Goal: Transaction & Acquisition: Book appointment/travel/reservation

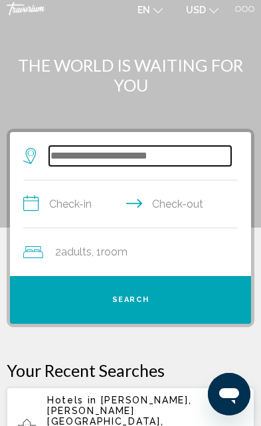
click at [131, 149] on input "Search widget" at bounding box center [140, 156] width 182 height 20
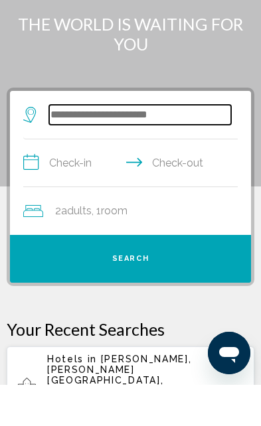
type input "*"
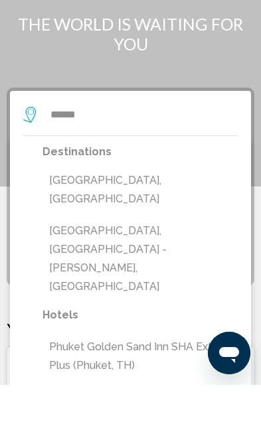
click at [160, 209] on button "Phuket Island, Thailand" at bounding box center [139, 231] width 195 height 44
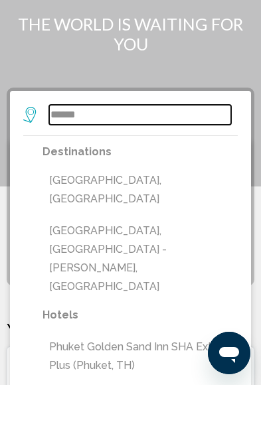
type input "**********"
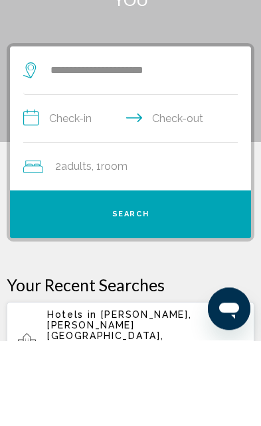
click at [52, 180] on input "**********" at bounding box center [133, 205] width 220 height 51
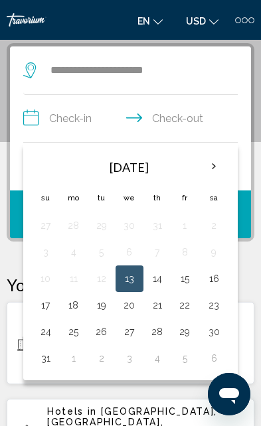
click at [216, 168] on th "Next month" at bounding box center [213, 166] width 29 height 29
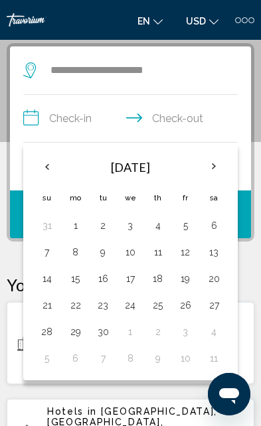
click at [80, 279] on button "15" at bounding box center [75, 278] width 13 height 19
click at [81, 306] on button "22" at bounding box center [75, 305] width 13 height 19
type input "**********"
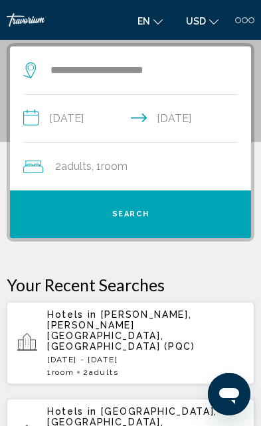
click at [178, 171] on div "2 Adult Adults , 1 Room rooms" at bounding box center [137, 166] width 228 height 19
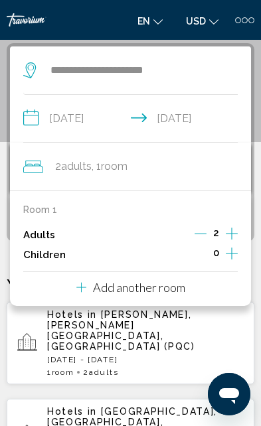
click at [228, 251] on icon "Increment children" at bounding box center [232, 253] width 12 height 12
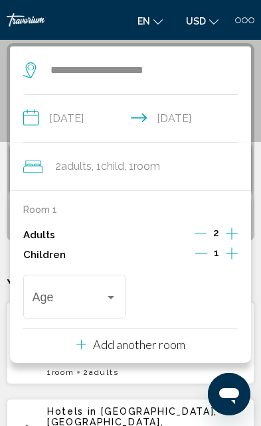
click at [238, 249] on button "Increment children" at bounding box center [232, 255] width 12 height 20
click at [198, 296] on span "Travelers: 2 adults, 2 children" at bounding box center [181, 299] width 72 height 13
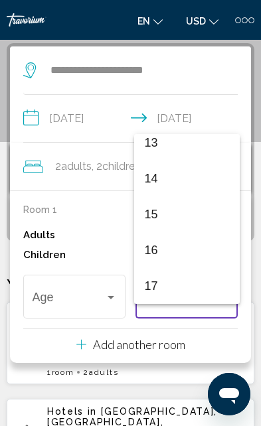
scroll to position [475, 0]
click at [108, 225] on div at bounding box center [130, 213] width 261 height 426
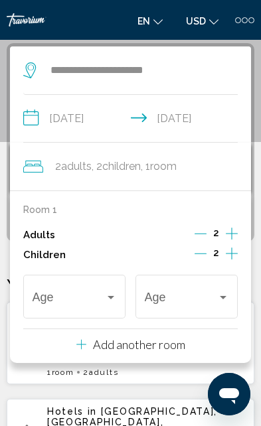
click at [197, 247] on icon "Decrement children" at bounding box center [200, 253] width 12 height 12
click at [200, 248] on icon "Decrement children" at bounding box center [201, 253] width 12 height 12
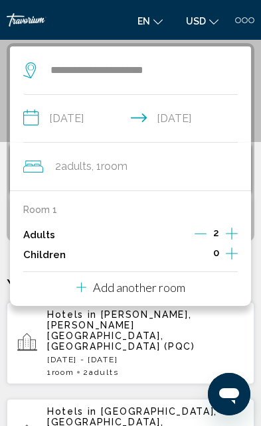
click at [222, 368] on div "1 Room rooms 2 Adult Adults" at bounding box center [145, 372] width 196 height 9
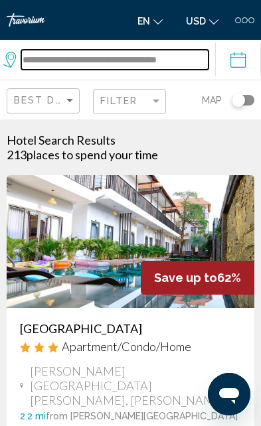
click at [53, 54] on input "**********" at bounding box center [114, 60] width 187 height 20
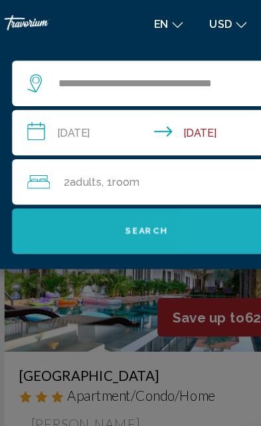
click at [194, 213] on button "Search" at bounding box center [130, 202] width 234 height 40
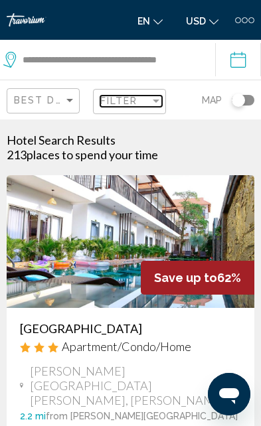
click at [145, 98] on div "Filter" at bounding box center [125, 101] width 50 height 11
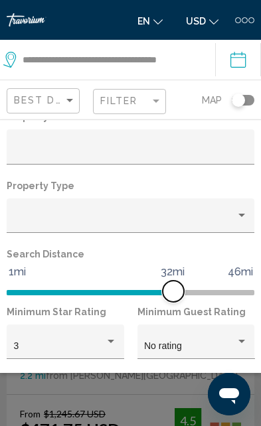
scroll to position [25, 0]
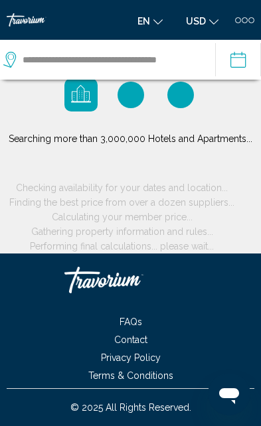
click at [190, 208] on span "Finding the best price from over a dozen suppliers..." at bounding box center [121, 202] width 225 height 11
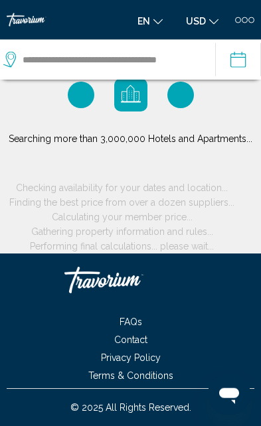
scroll to position [0, 0]
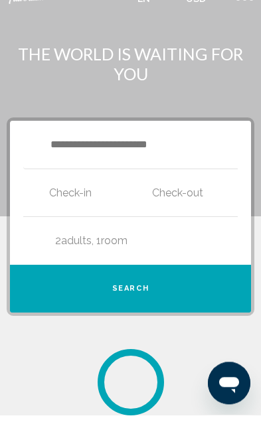
scroll to position [11, 0]
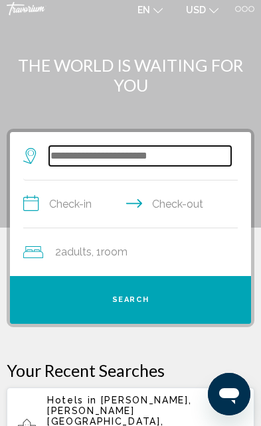
click at [214, 156] on input "Search widget" at bounding box center [140, 156] width 182 height 20
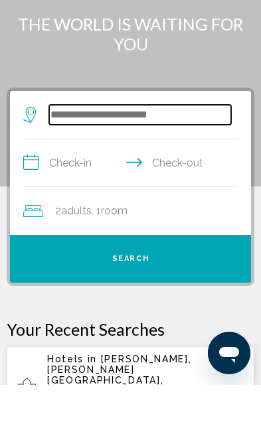
scroll to position [52, 0]
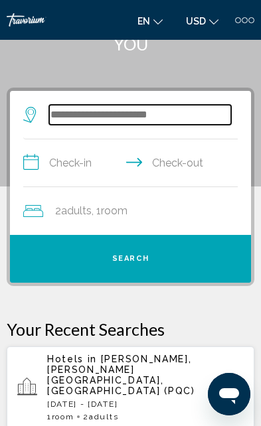
type input "*"
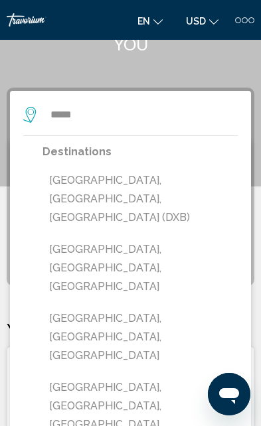
click at [179, 186] on button "[GEOGRAPHIC_DATA], [GEOGRAPHIC_DATA], [GEOGRAPHIC_DATA] (DXB)" at bounding box center [139, 199] width 195 height 62
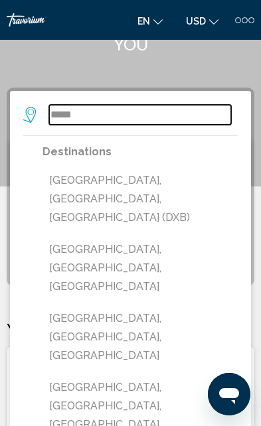
type input "**********"
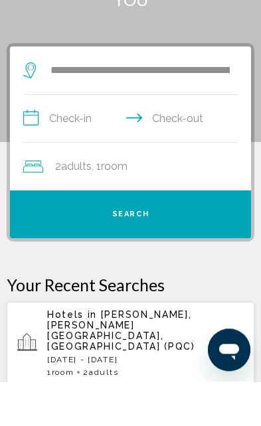
click at [80, 139] on input "**********" at bounding box center [133, 164] width 220 height 51
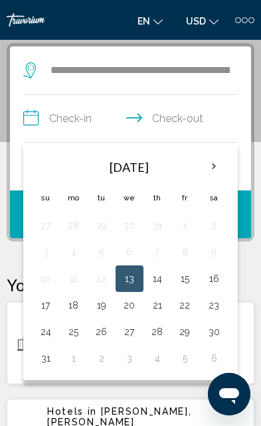
click at [75, 305] on button "18" at bounding box center [73, 305] width 13 height 19
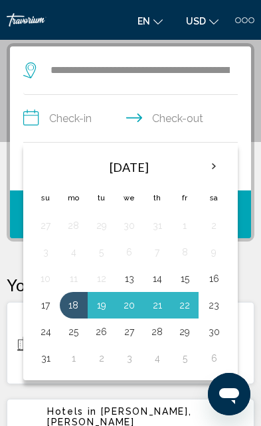
click at [213, 303] on button "23" at bounding box center [214, 305] width 16 height 19
type input "**********"
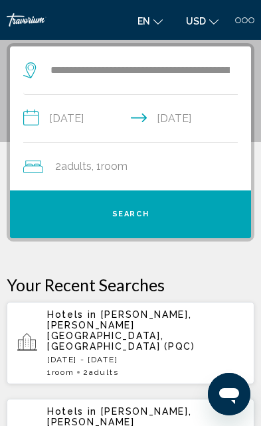
click at [84, 217] on button "Search" at bounding box center [130, 214] width 241 height 48
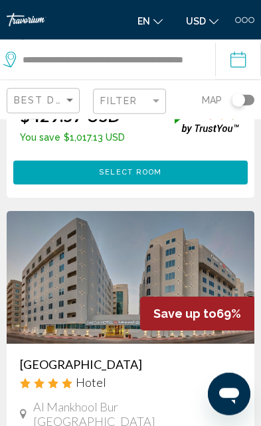
scroll to position [732, 0]
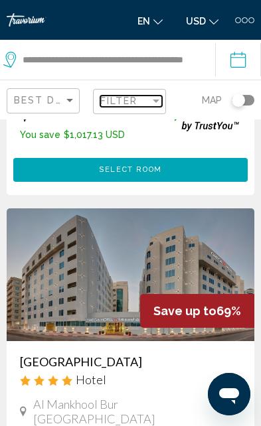
click at [143, 102] on div "Filter" at bounding box center [125, 101] width 50 height 11
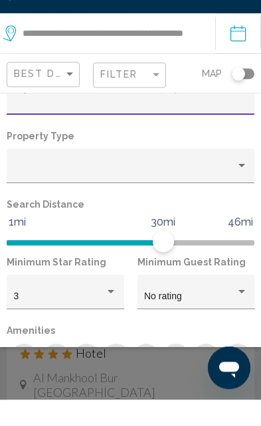
scroll to position [50, 0]
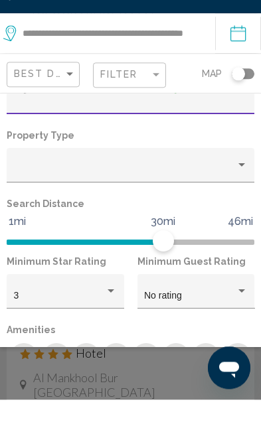
click at [236, 186] on div "Property type" at bounding box center [242, 191] width 12 height 11
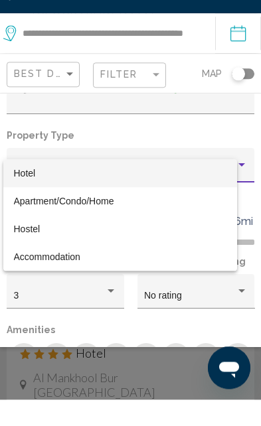
scroll to position [758, 0]
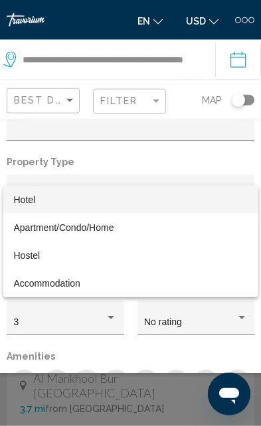
click at [93, 322] on div at bounding box center [130, 213] width 261 height 426
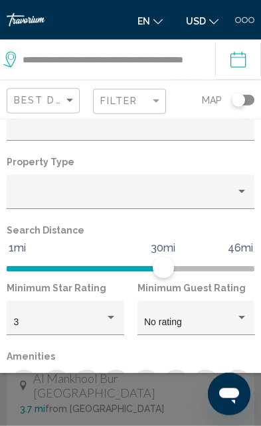
click at [96, 322] on div "3" at bounding box center [60, 322] width 92 height 11
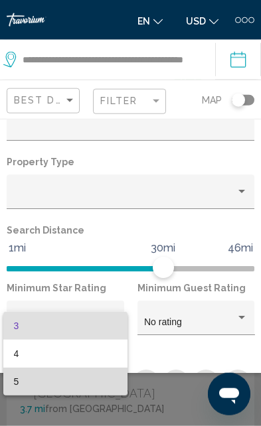
click at [84, 376] on span "5" at bounding box center [66, 382] width 104 height 28
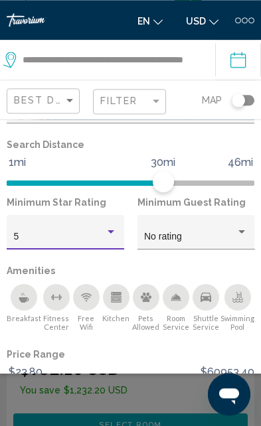
scroll to position [838, 0]
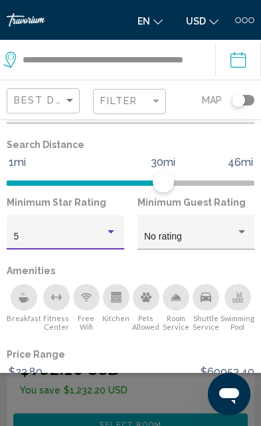
click at [163, 425] on span "Show Results" at bounding box center [163, 428] width 72 height 9
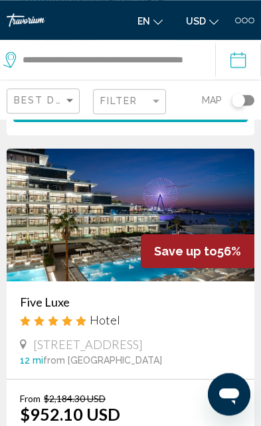
scroll to position [799, 0]
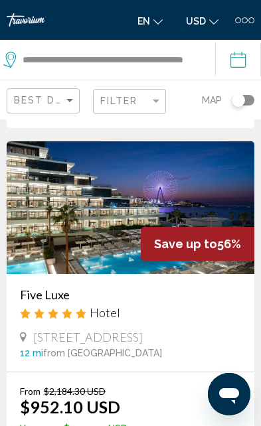
click at [92, 225] on img "Main content" at bounding box center [130, 207] width 247 height 133
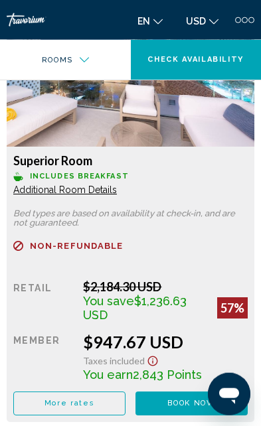
scroll to position [1840, 0]
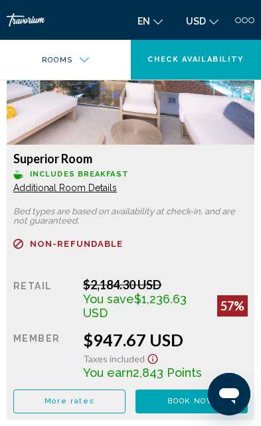
click at [193, 413] on button "Book now No longer available" at bounding box center [191, 401] width 112 height 24
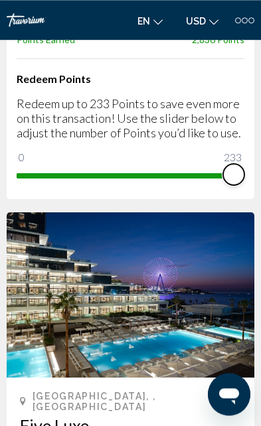
scroll to position [292, 0]
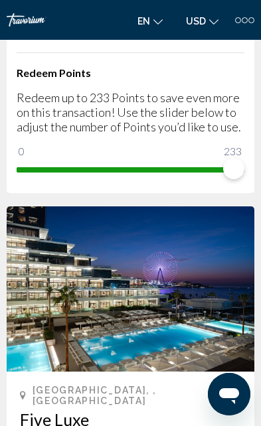
click at [225, 27] on li "USD USD ($) MXN (Mex$) CAD (Can$) GBP (£) EUR (€) AUD (A$) NZD (NZ$) CNY (CN¥)" at bounding box center [202, 19] width 46 height 21
click at [225, 23] on li "USD USD ($) MXN (Mex$) CAD (Can$) GBP (£) EUR (€) AUD (A$) NZD (NZ$) CNY (CN¥)" at bounding box center [202, 19] width 46 height 21
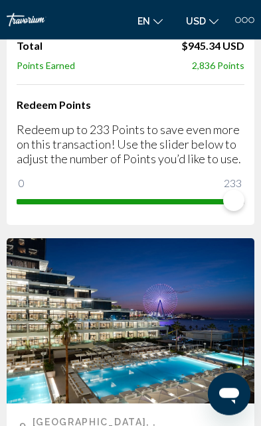
scroll to position [237, 0]
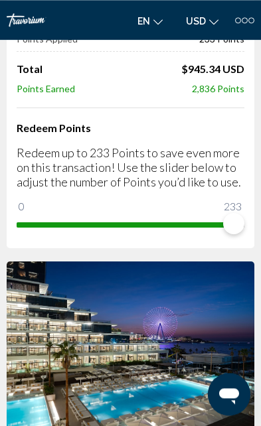
click at [235, 21] on div at bounding box center [238, 20] width 6 height 6
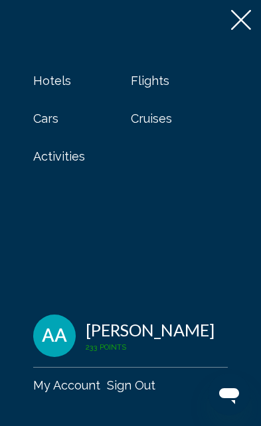
click at [238, 19] on icon at bounding box center [241, 20] width 20 height 20
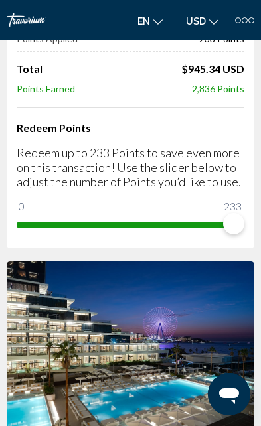
click at [243, 18] on div at bounding box center [245, 20] width 6 height 6
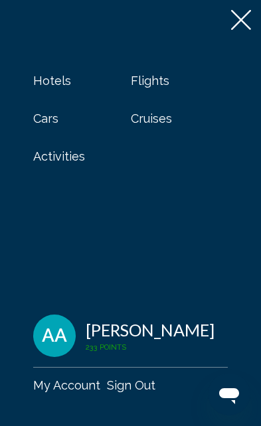
click at [129, 340] on div "[PERSON_NAME]" at bounding box center [150, 330] width 129 height 20
click at [54, 346] on span "AA" at bounding box center [54, 336] width 25 height 20
click at [66, 383] on link "My Account" at bounding box center [66, 385] width 67 height 14
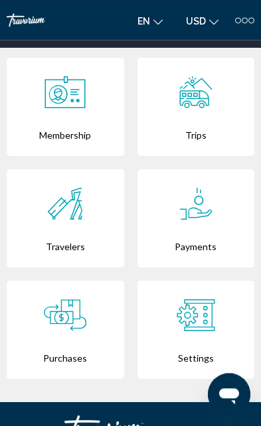
scroll to position [299, 0]
click at [210, 130] on div "Trips" at bounding box center [196, 134] width 104 height 42
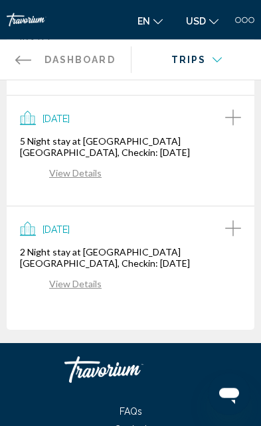
scroll to position [346, 0]
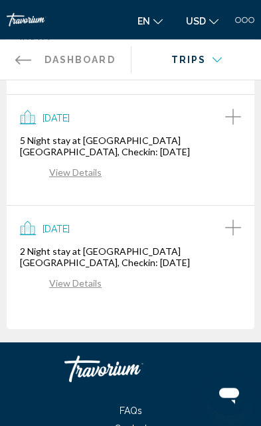
click at [83, 277] on link "View Details" at bounding box center [61, 282] width 82 height 11
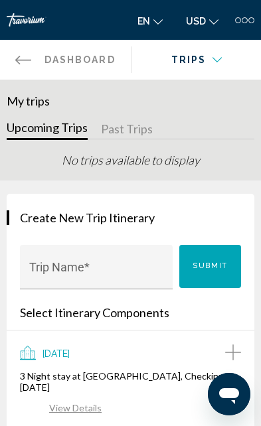
click at [236, 19] on div at bounding box center [238, 20] width 6 height 6
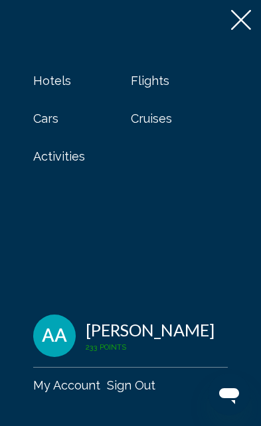
click at [69, 153] on span "Activities" at bounding box center [59, 156] width 52 height 14
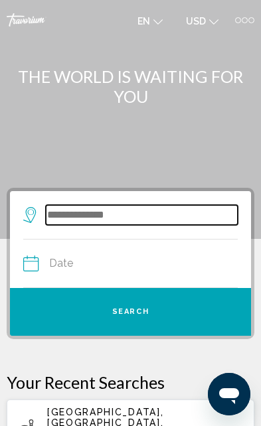
click at [137, 214] on input "Search widget" at bounding box center [142, 215] width 192 height 20
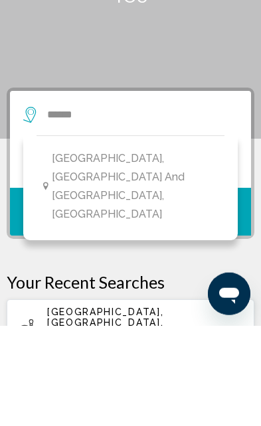
click at [185, 249] on span "[GEOGRAPHIC_DATA], [GEOGRAPHIC_DATA] and [GEOGRAPHIC_DATA], [GEOGRAPHIC_DATA]" at bounding box center [135, 286] width 166 height 74
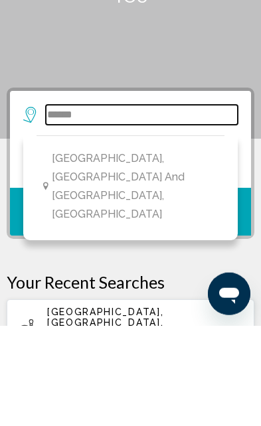
type input "**********"
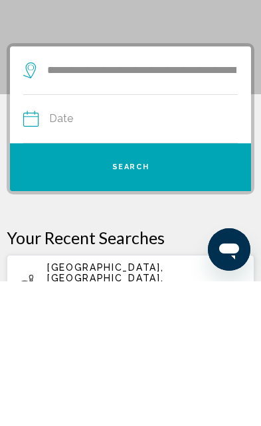
click at [154, 240] on button "Date Aug *** *** *** *** *** *** *** *** *** *** *** *** 2025 **** **** **** **…" at bounding box center [130, 264] width 214 height 48
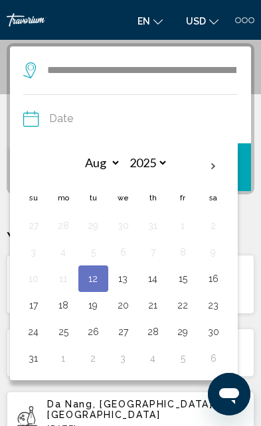
click at [126, 303] on button "20" at bounding box center [122, 305] width 15 height 19
type input "**********"
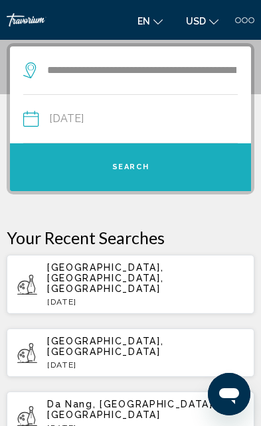
click at [155, 167] on button "Search" at bounding box center [130, 167] width 241 height 48
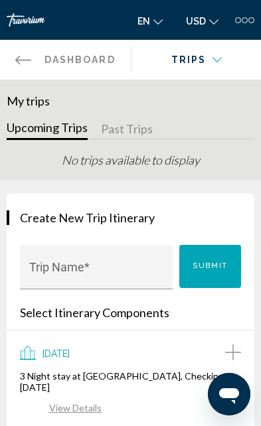
click at [238, 23] on div at bounding box center [238, 20] width 6 height 6
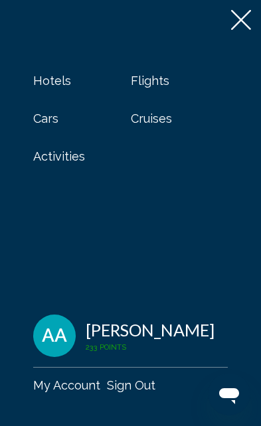
click at [74, 156] on span "Activities" at bounding box center [59, 156] width 52 height 14
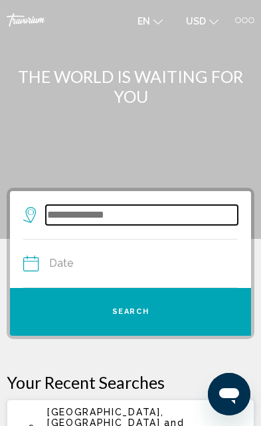
click at [183, 221] on input "Search widget" at bounding box center [142, 215] width 192 height 20
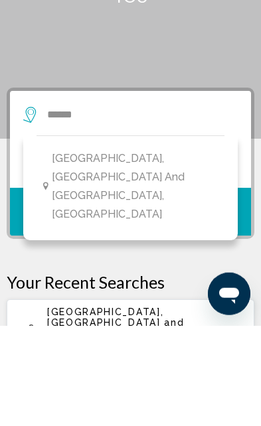
click at [196, 249] on span "[GEOGRAPHIC_DATA], [GEOGRAPHIC_DATA] and [GEOGRAPHIC_DATA], [GEOGRAPHIC_DATA]" at bounding box center [135, 286] width 166 height 74
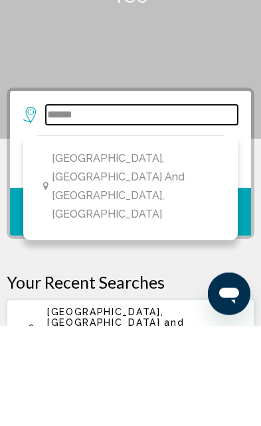
type input "**********"
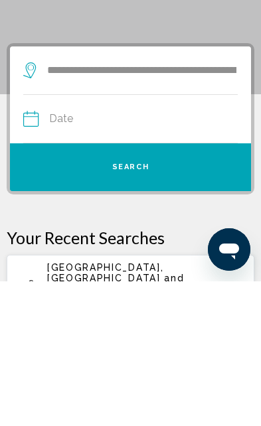
click at [171, 240] on button "Date Aug *** *** *** *** *** *** *** *** *** *** *** *** 2025 **** **** **** **…" at bounding box center [130, 264] width 214 height 48
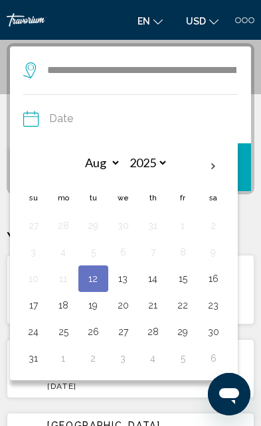
click at [129, 299] on button "20" at bounding box center [122, 305] width 15 height 19
type input "**********"
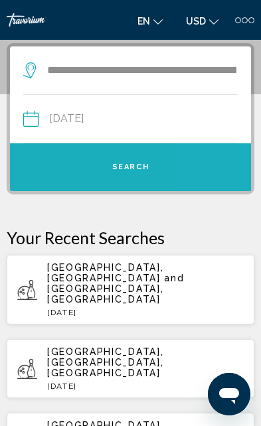
click at [213, 161] on button "Search" at bounding box center [130, 167] width 241 height 48
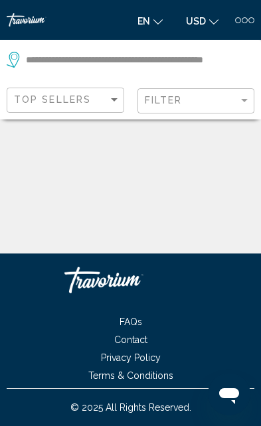
scroll to position [83, 0]
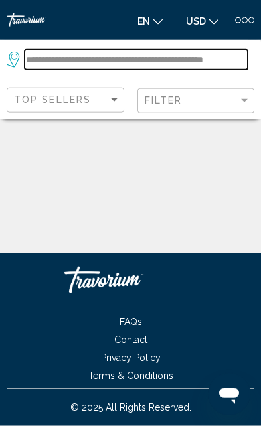
click at [204, 52] on input "**********" at bounding box center [136, 60] width 223 height 20
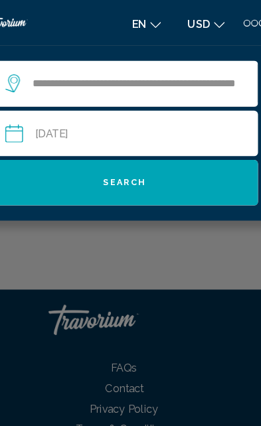
click at [27, 72] on icon "Search widget" at bounding box center [35, 73] width 16 height 16
click at [27, 68] on icon "Search widget" at bounding box center [35, 73] width 16 height 16
click at [27, 78] on icon "Search widget" at bounding box center [35, 73] width 16 height 16
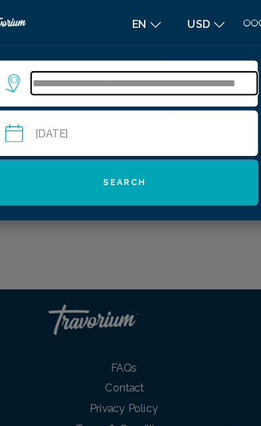
click at [146, 74] on input "**********" at bounding box center [148, 73] width 198 height 20
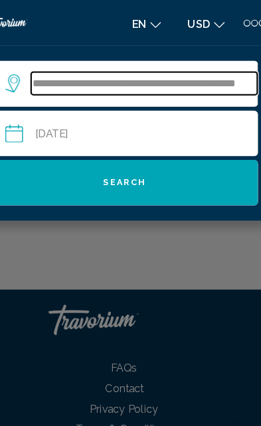
scroll to position [15, 0]
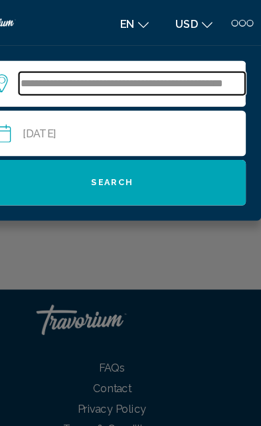
click at [200, 67] on input "**********" at bounding box center [148, 73] width 198 height 20
click at [200, 69] on input "**********" at bounding box center [148, 73] width 198 height 20
click at [181, 68] on input "**********" at bounding box center [148, 73] width 198 height 20
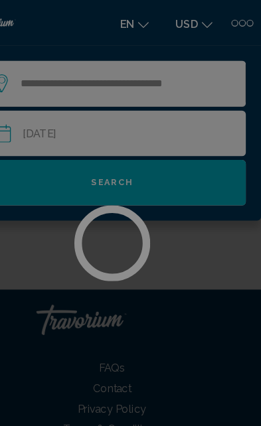
click at [195, 68] on div at bounding box center [130, 213] width 261 height 426
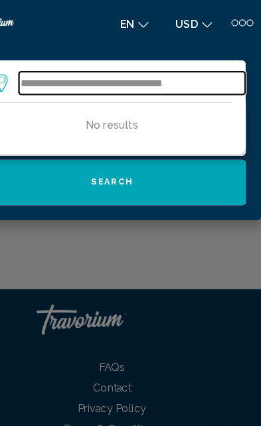
click at [179, 76] on input "**********" at bounding box center [148, 73] width 198 height 20
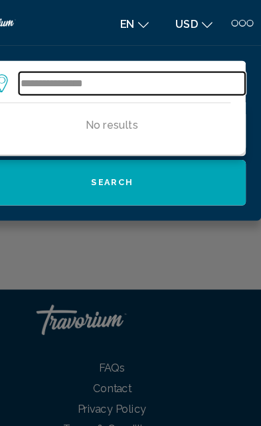
type input "*******"
click at [123, 74] on input "Search widget" at bounding box center [148, 73] width 198 height 20
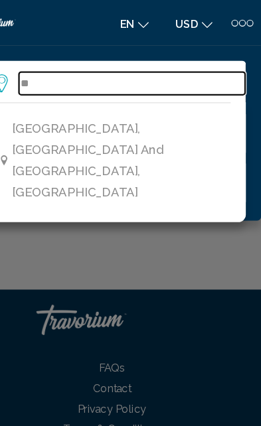
type input "*"
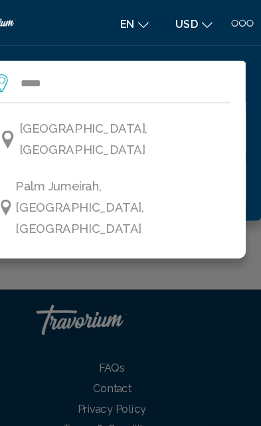
click at [159, 113] on span "[GEOGRAPHIC_DATA], [GEOGRAPHIC_DATA]" at bounding box center [138, 122] width 178 height 37
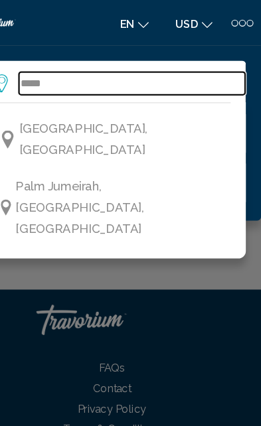
type input "**********"
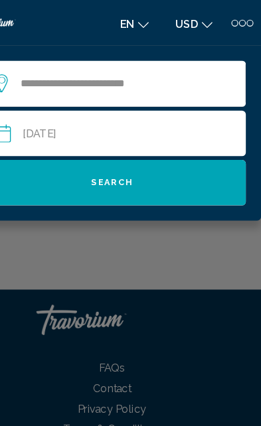
click at [125, 155] on button "Search" at bounding box center [130, 160] width 234 height 40
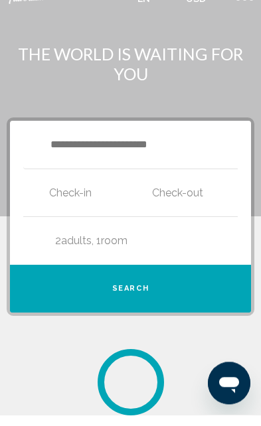
scroll to position [11, 0]
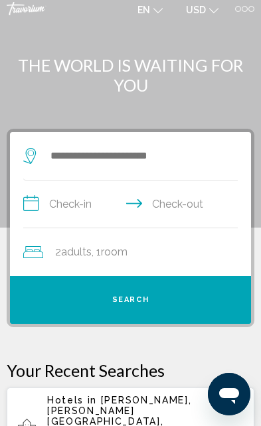
click at [256, 1] on div "Hotels Flights Cars Cruises Activities Hotels Flights Cars Cruises Activities e…" at bounding box center [130, 8] width 261 height 21
click at [244, 7] on div at bounding box center [245, 9] width 6 height 6
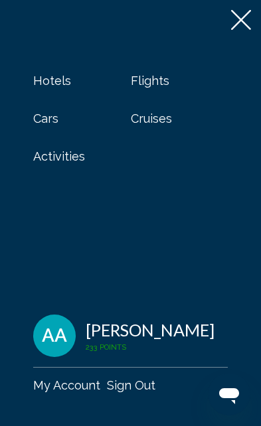
click at [168, 114] on span "Cruises" at bounding box center [151, 118] width 41 height 14
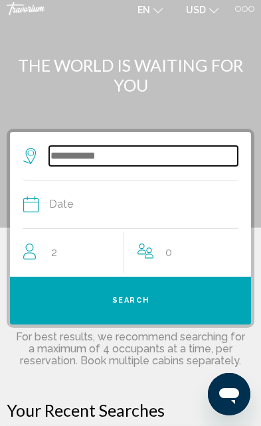
click at [206, 153] on input "Search widget" at bounding box center [143, 156] width 188 height 20
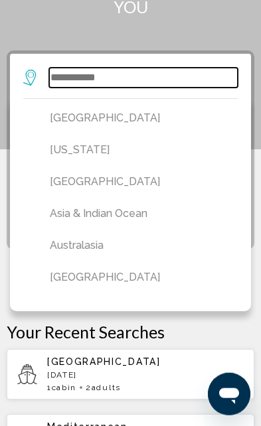
scroll to position [97, 0]
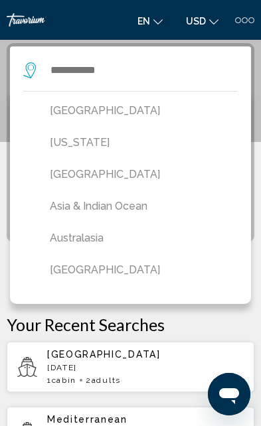
click at [243, 21] on div at bounding box center [245, 20] width 6 height 6
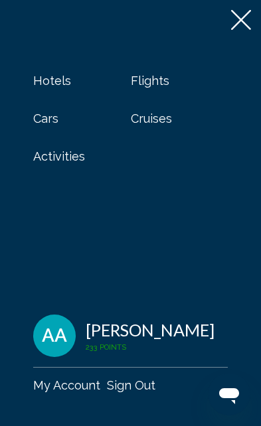
click at [50, 157] on span "Activities" at bounding box center [59, 156] width 52 height 14
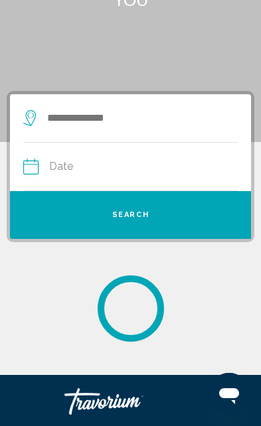
scroll to position [11, 0]
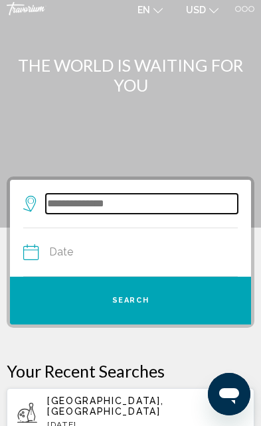
click at [59, 207] on input "Search widget" at bounding box center [142, 204] width 192 height 20
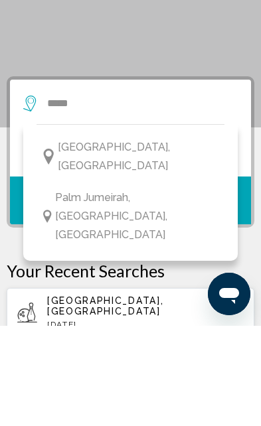
click at [76, 238] on span "[GEOGRAPHIC_DATA], [GEOGRAPHIC_DATA]" at bounding box center [138, 256] width 160 height 37
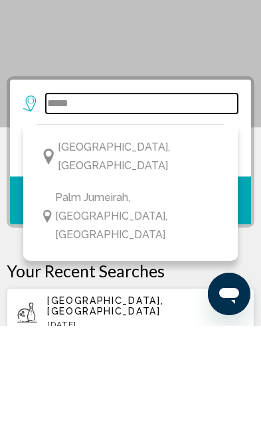
type input "**********"
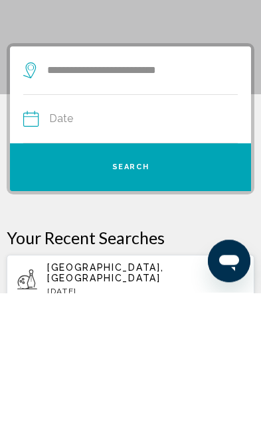
click at [56, 228] on input "Date" at bounding box center [76, 254] width 113 height 52
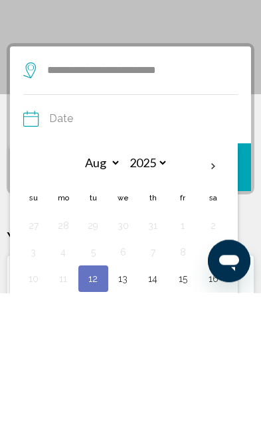
scroll to position [145, 0]
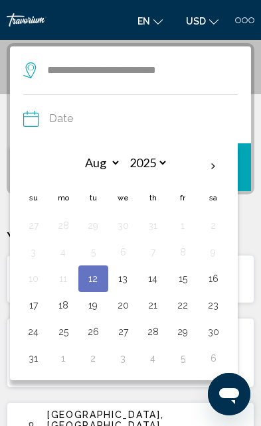
click at [31, 304] on button "17" at bounding box center [33, 305] width 15 height 19
type input "**********"
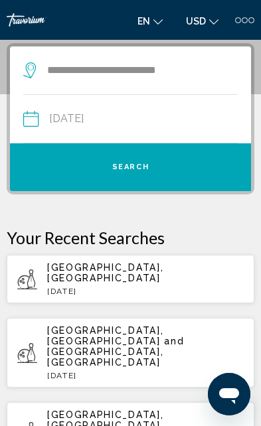
click at [209, 174] on button "Search" at bounding box center [130, 167] width 241 height 48
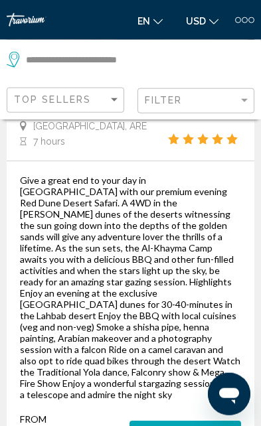
scroll to position [1555, 0]
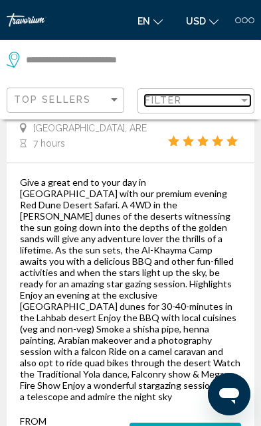
click at [225, 100] on div "Filter" at bounding box center [192, 100] width 94 height 11
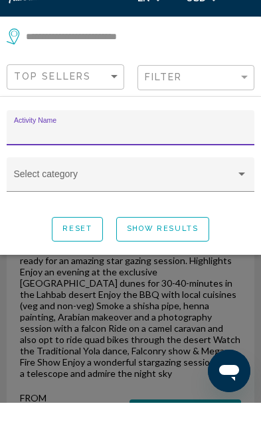
click at [232, 197] on span "Search widget" at bounding box center [125, 202] width 222 height 11
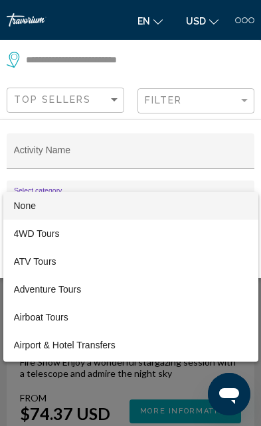
click at [232, 177] on div at bounding box center [130, 213] width 261 height 426
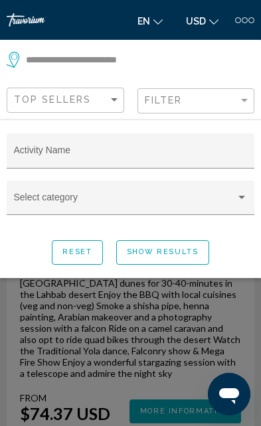
click at [223, 189] on div "Select category" at bounding box center [130, 197] width 247 height 34
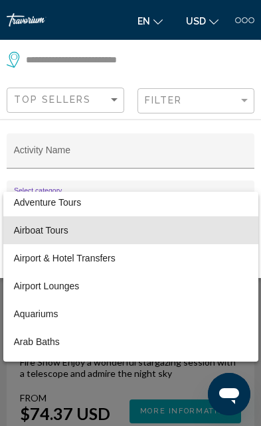
scroll to position [89, 0]
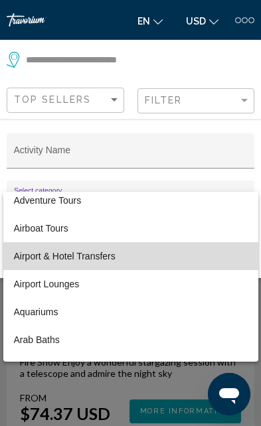
click at [120, 255] on span "Airport & Hotel Transfers" at bounding box center [131, 256] width 234 height 28
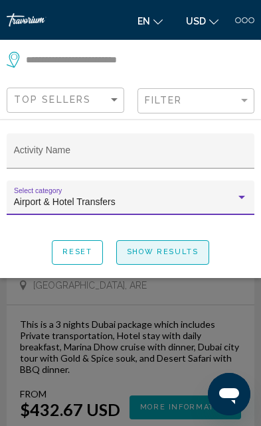
click at [176, 255] on span "Show Results" at bounding box center [163, 252] width 72 height 9
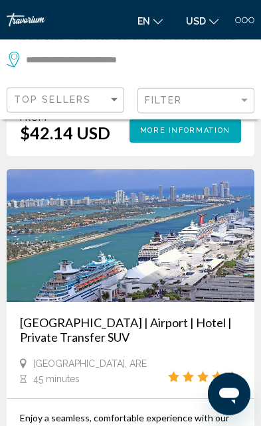
scroll to position [4398, 0]
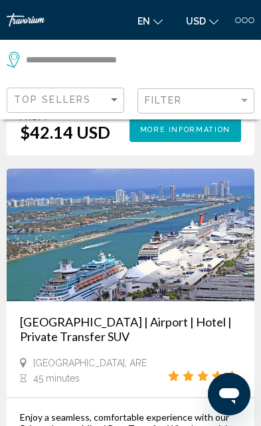
click at [223, 376] on div "Открыть окно обмена сообщениями" at bounding box center [229, 394] width 40 height 40
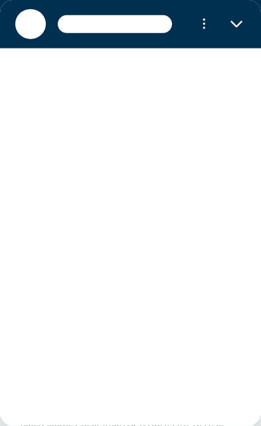
scroll to position [0, 0]
